Goal: Navigation & Orientation: Find specific page/section

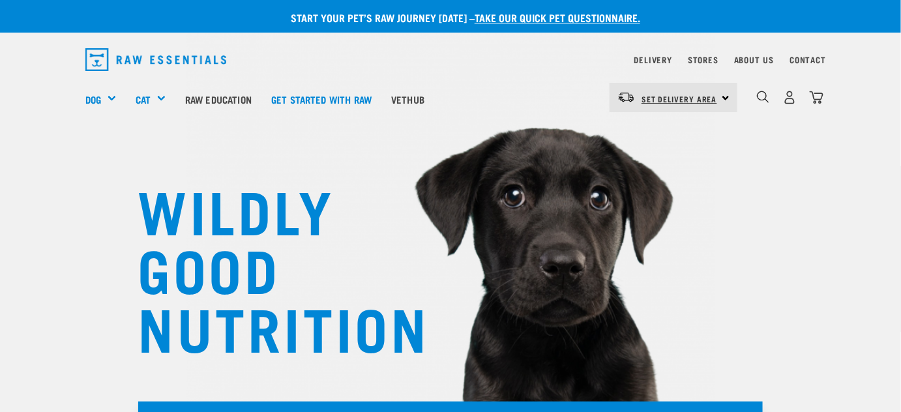
click at [673, 98] on span "Set Delivery Area" at bounding box center [680, 99] width 76 height 5
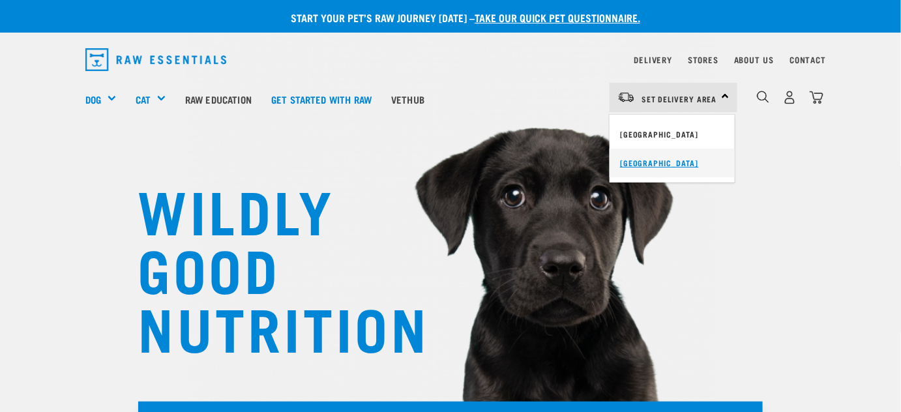
click at [646, 161] on link "[GEOGRAPHIC_DATA]" at bounding box center [672, 163] width 125 height 29
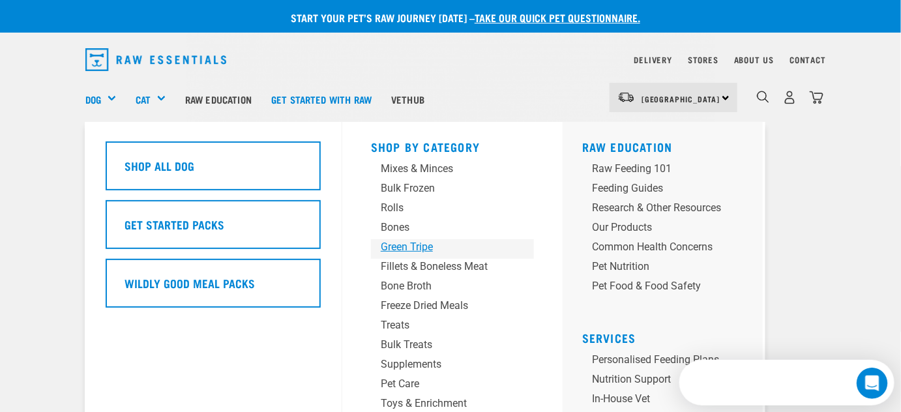
click at [405, 244] on div "Green Tripe" at bounding box center [442, 247] width 122 height 16
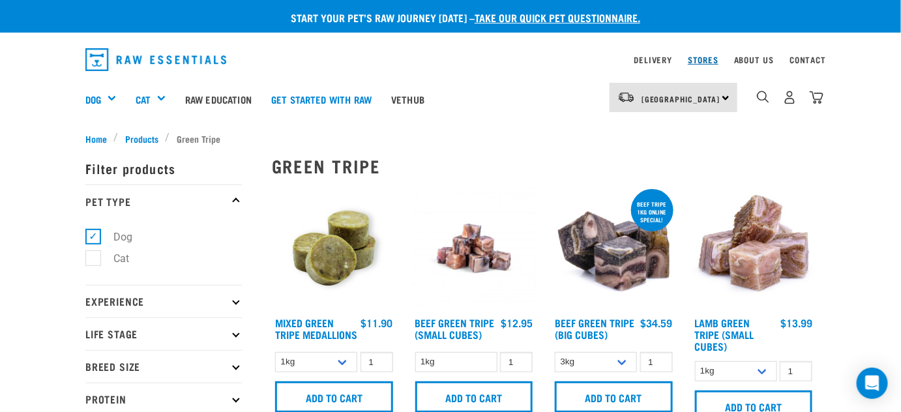
click at [694, 61] on link "Stores" at bounding box center [703, 59] width 31 height 5
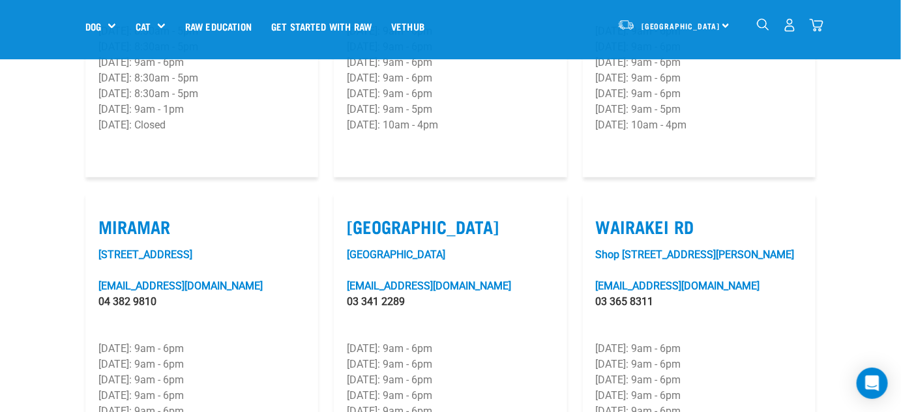
scroll to position [1897, 0]
